Goal: Check status: Check status

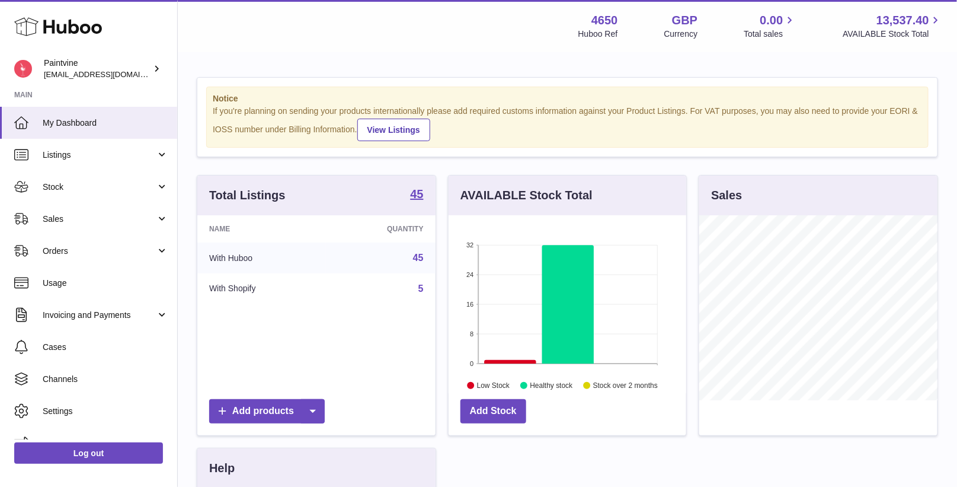
scroll to position [184, 238]
click at [110, 209] on link "Sales" at bounding box center [88, 219] width 177 height 32
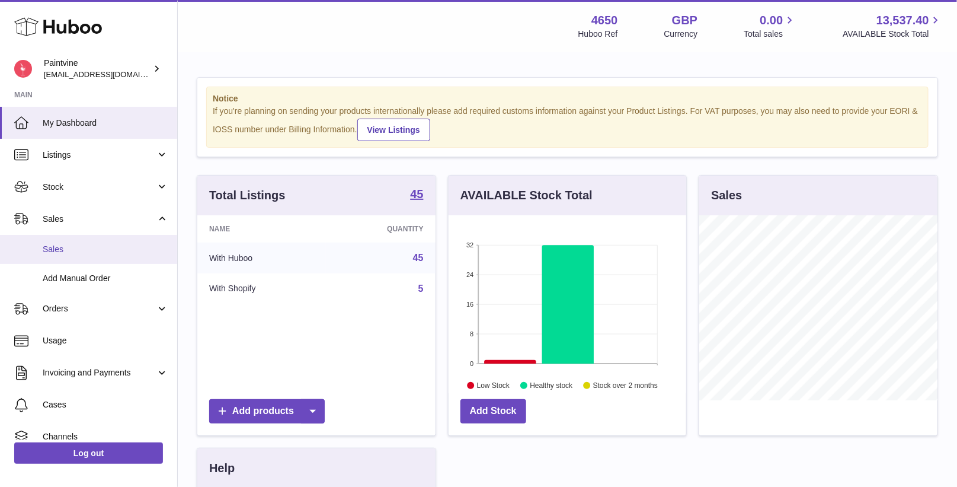
click at [103, 248] on span "Sales" at bounding box center [106, 249] width 126 height 11
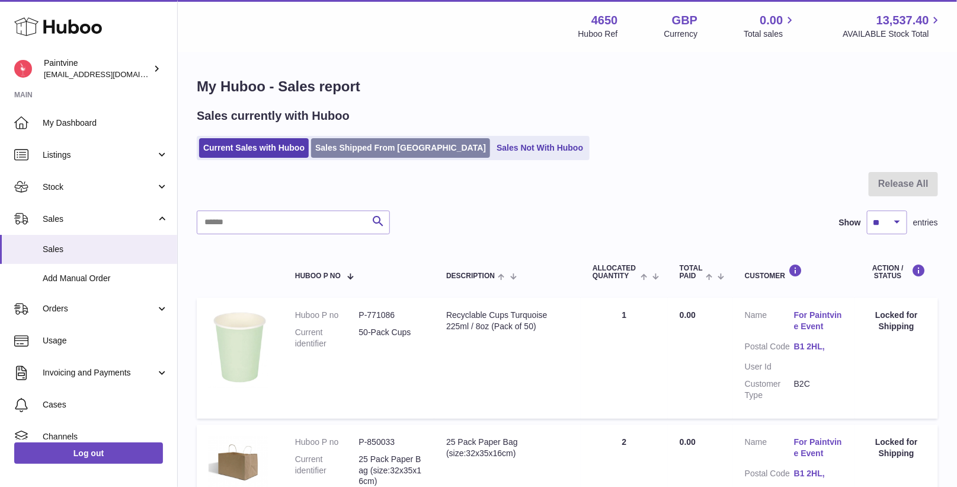
click at [368, 151] on link "Sales Shipped From [GEOGRAPHIC_DATA]" at bounding box center [400, 148] width 179 height 20
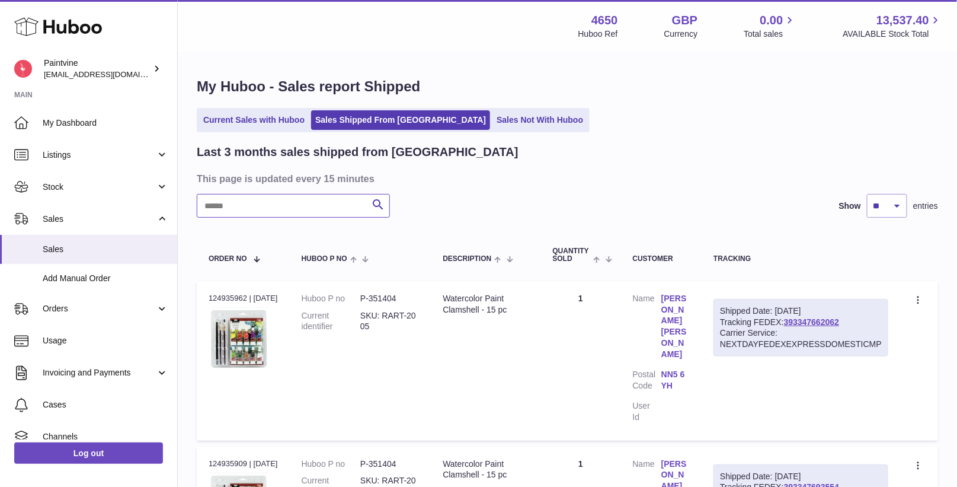
click at [306, 209] on input "text" at bounding box center [293, 206] width 193 height 24
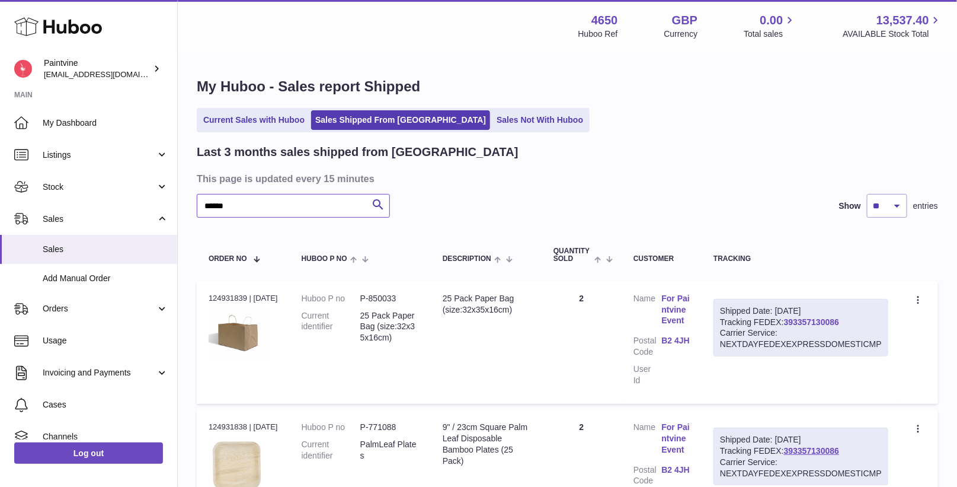
type input "******"
click at [795, 320] on link "393357130086" at bounding box center [811, 321] width 55 height 9
